Goal: Navigation & Orientation: Find specific page/section

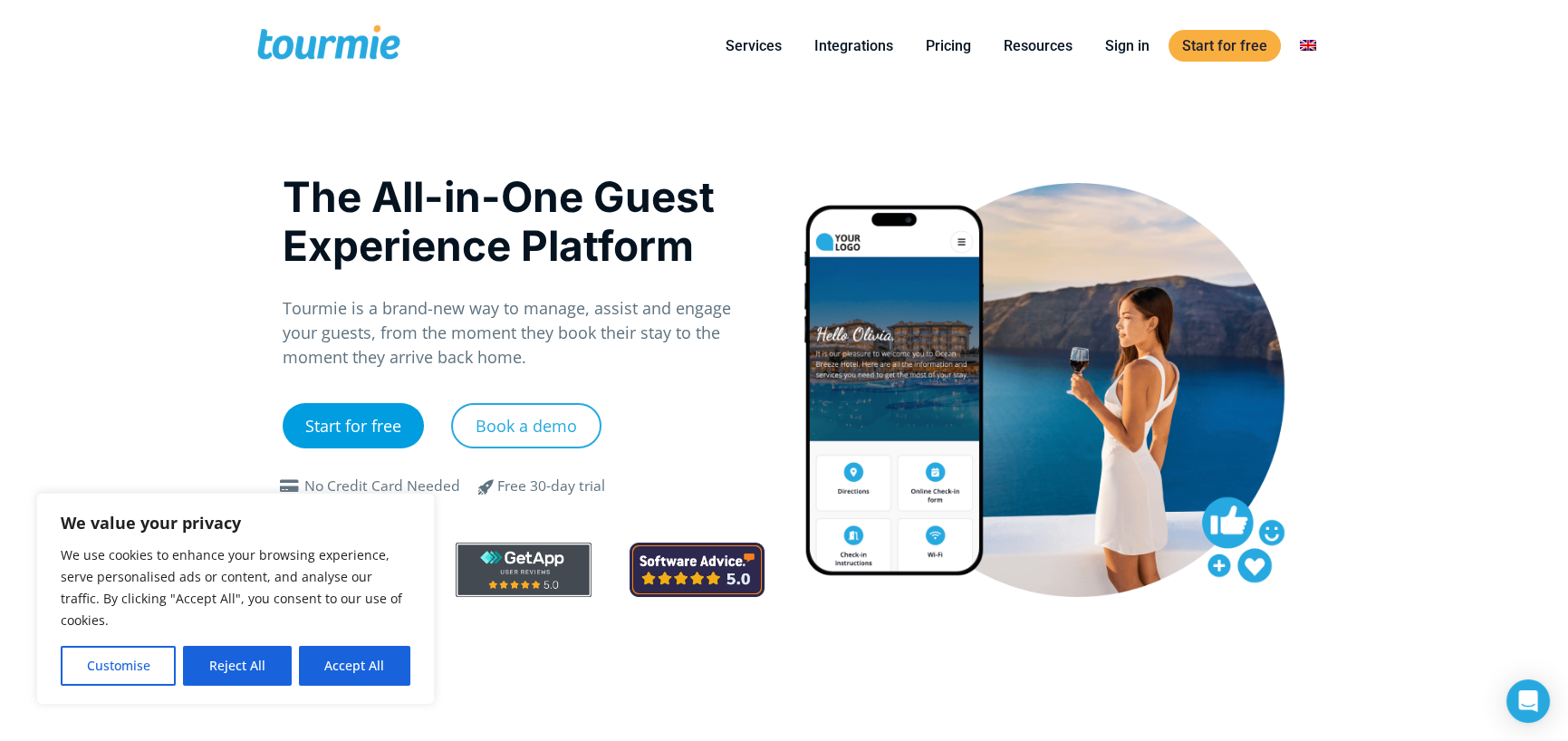
drag, startPoint x: 343, startPoint y: 421, endPoint x: 354, endPoint y: 420, distance: 11.0
click at [344, 421] on link "Start for free" at bounding box center [353, 425] width 141 height 45
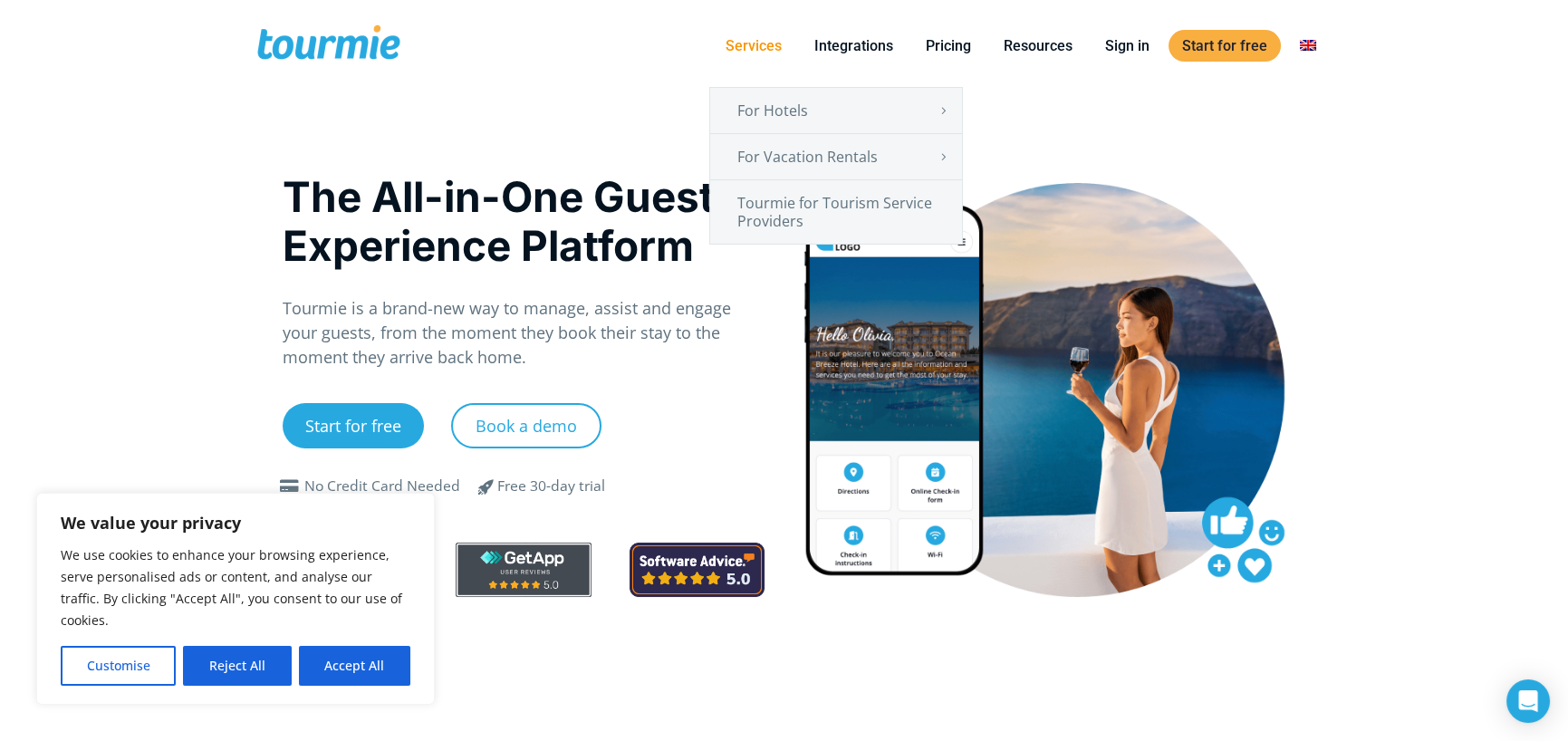
click at [748, 44] on link "Services" at bounding box center [753, 46] width 83 height 23
click at [805, 212] on link "Tourmie for Tourism Service Providers" at bounding box center [835, 212] width 252 height 63
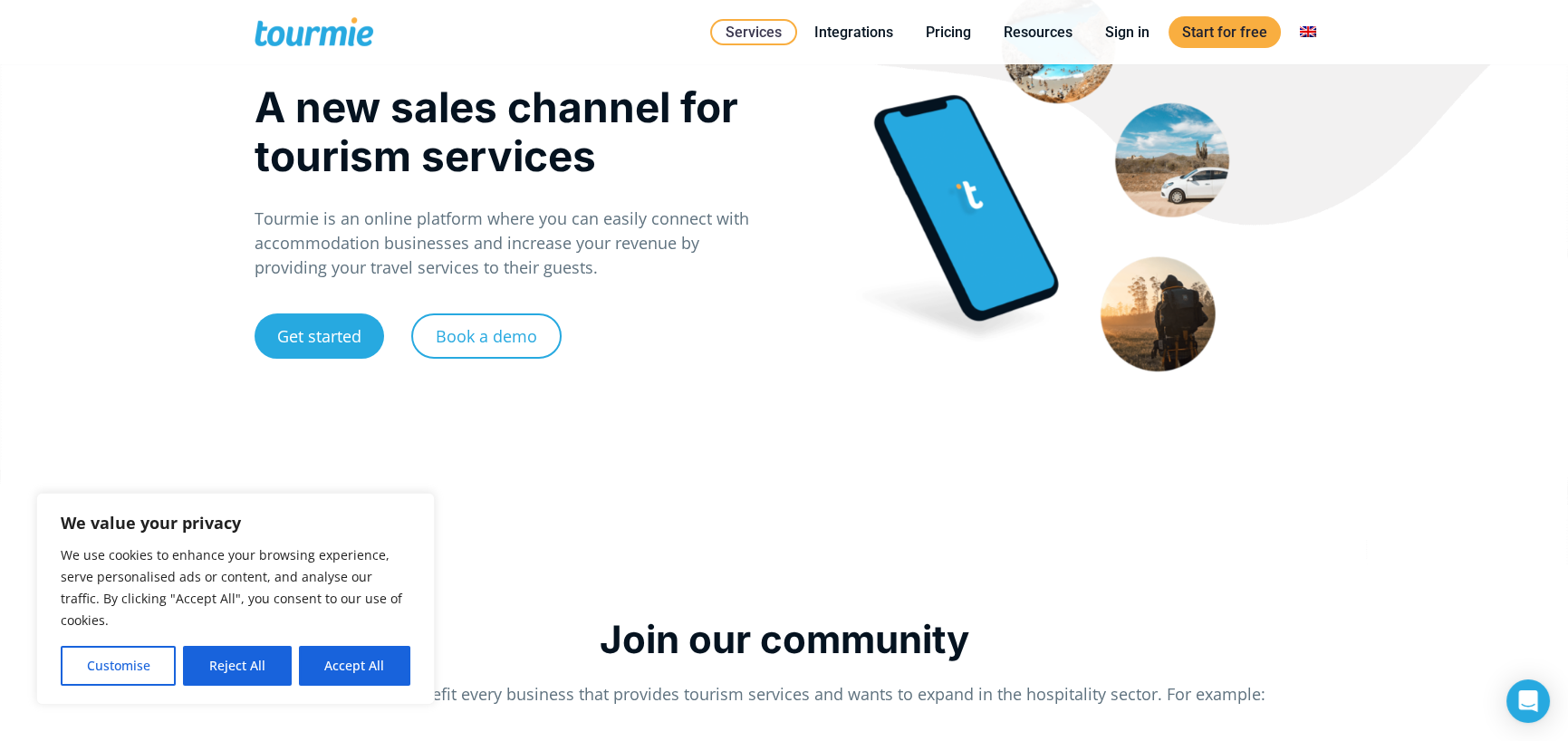
scroll to position [181, 0]
